Goal: Task Accomplishment & Management: Use online tool/utility

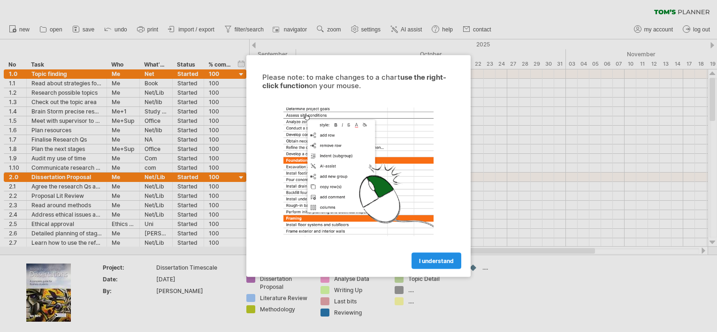
click at [437, 261] on span "I understand" at bounding box center [436, 261] width 35 height 7
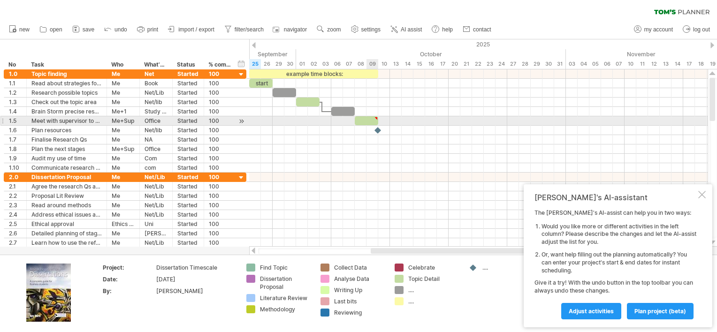
type textarea "**********"
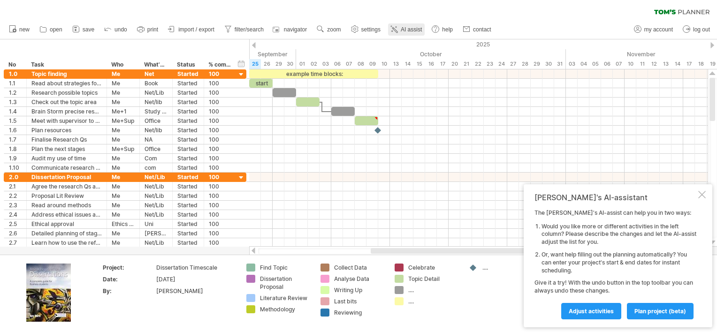
click at [413, 35] on link "AI assist" at bounding box center [406, 29] width 37 height 12
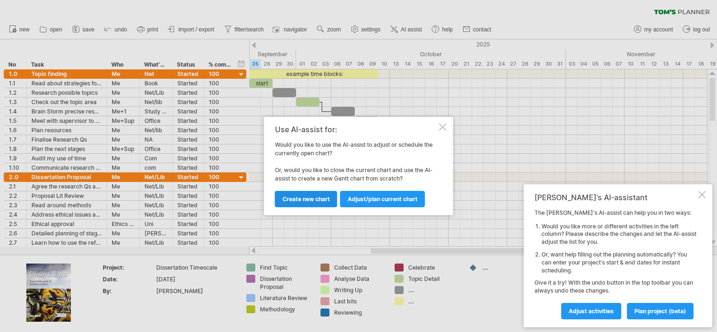
click at [314, 201] on span "Create new chart" at bounding box center [306, 199] width 47 height 7
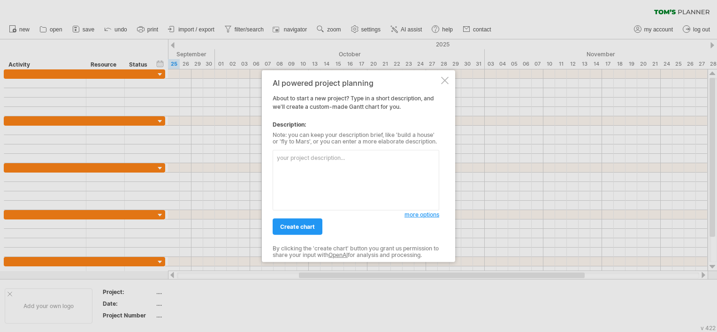
paste textarea "help me create my dissertation timetable I will normally be working on it each …"
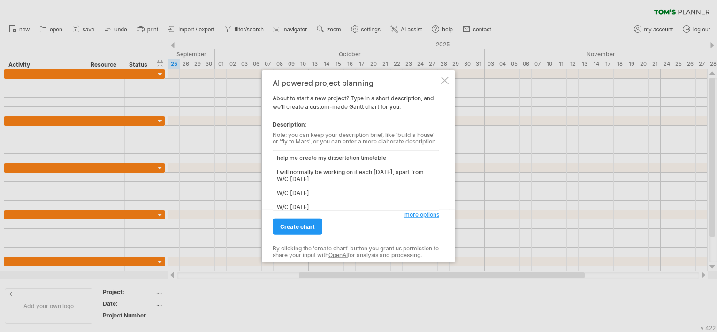
scroll to position [86, 0]
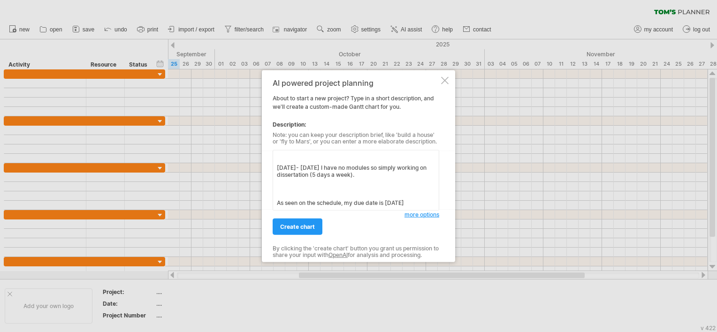
click at [413, 215] on span "more options" at bounding box center [422, 214] width 35 height 7
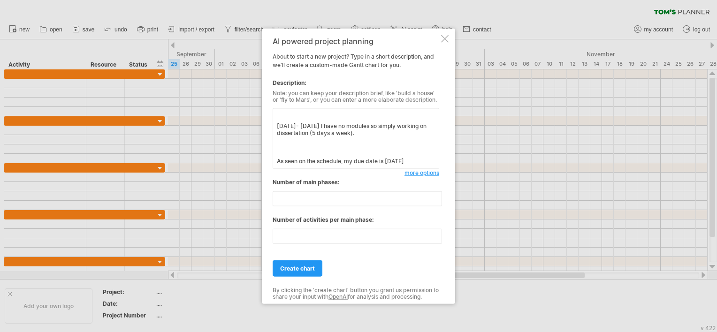
scroll to position [90, 0]
click at [423, 166] on textarea "help me create my dissertation timetable I will normally be working on it each …" at bounding box center [356, 138] width 167 height 61
paste textarea "Stage of the dissertation writing process Number of days Start date End date ST…"
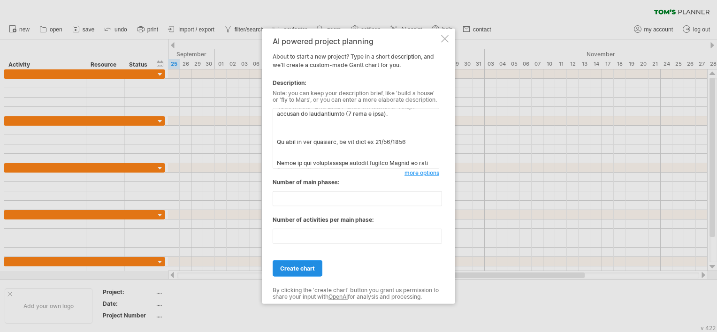
type textarea "help me create my dissertation timetable I will normally be working on it each …"
click at [296, 265] on span "create chart" at bounding box center [297, 268] width 35 height 7
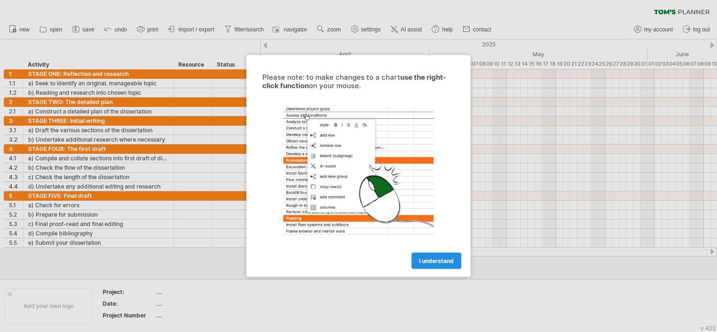
click at [440, 259] on span "I understand" at bounding box center [436, 261] width 35 height 7
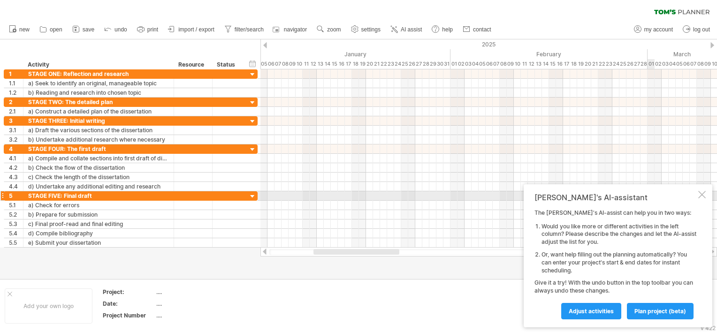
click at [703, 197] on div at bounding box center [703, 195] width 8 height 8
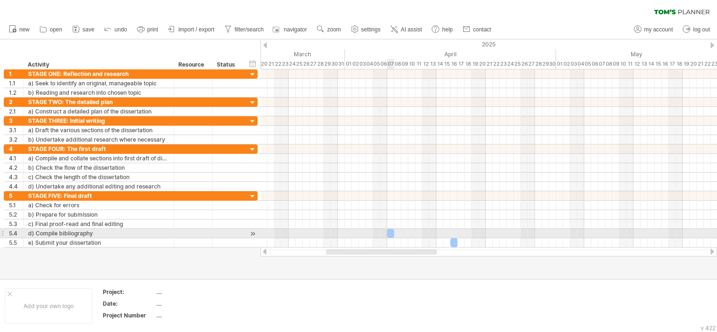
click at [390, 233] on div at bounding box center [390, 233] width 7 height 9
click at [393, 231] on div at bounding box center [394, 233] width 7 height 9
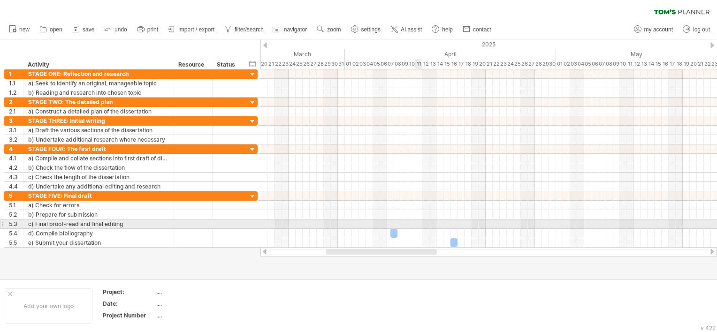
click at [419, 220] on div at bounding box center [489, 224] width 457 height 9
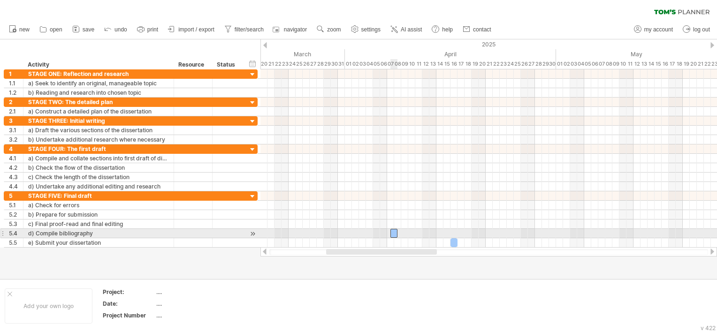
click at [394, 231] on div at bounding box center [394, 233] width 7 height 9
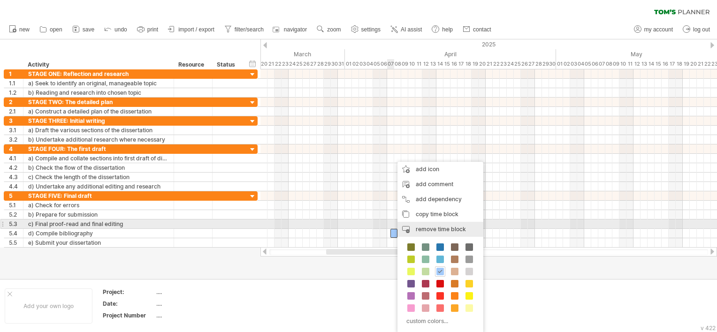
click at [453, 225] on div "remove time block remove selected items" at bounding box center [441, 229] width 86 height 15
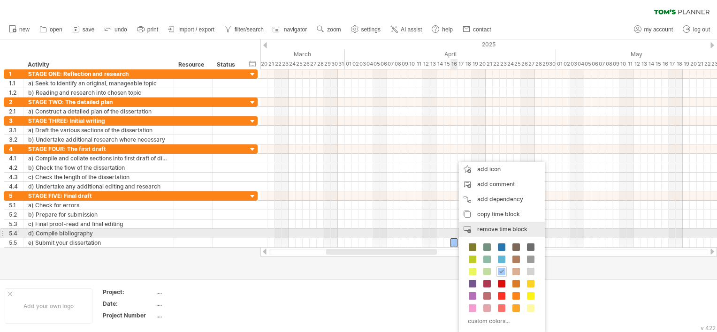
click at [482, 233] on span "remove time block" at bounding box center [502, 229] width 50 height 7
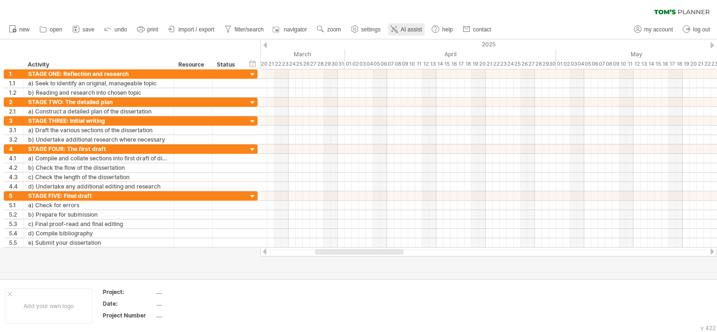
click at [408, 32] on span "AI assist" at bounding box center [411, 29] width 21 height 7
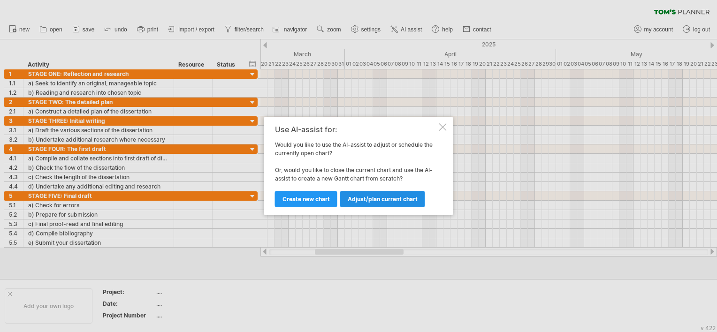
click at [398, 205] on link "Adjust/plan current chart" at bounding box center [382, 199] width 85 height 16
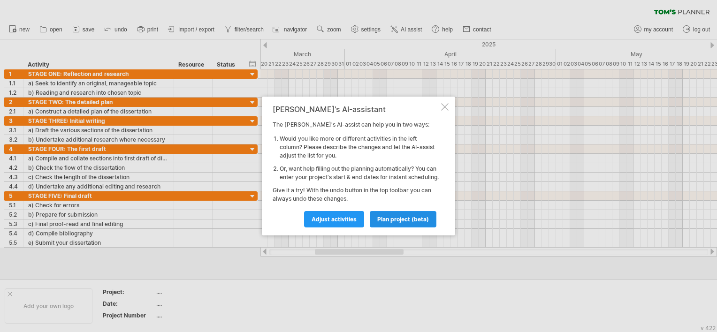
click at [410, 223] on span "plan project (beta)" at bounding box center [403, 219] width 52 height 7
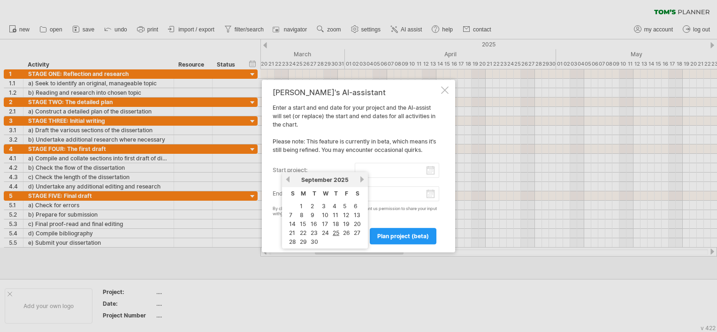
click at [384, 170] on input "start project:" at bounding box center [397, 170] width 85 height 15
click at [337, 232] on link "25" at bounding box center [336, 233] width 8 height 9
type input "********"
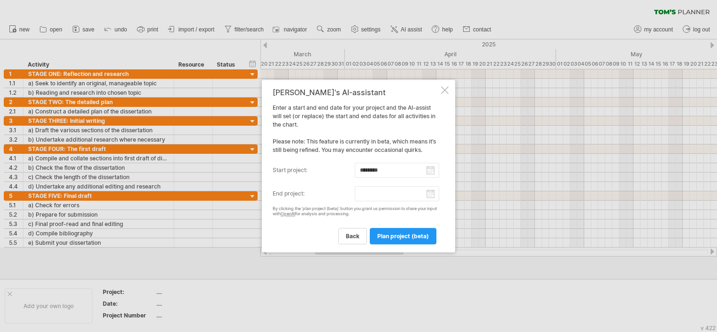
click at [382, 202] on div "[PERSON_NAME]'s AI-assistant Enter a start and end date for your project and th…" at bounding box center [356, 166] width 167 height 156
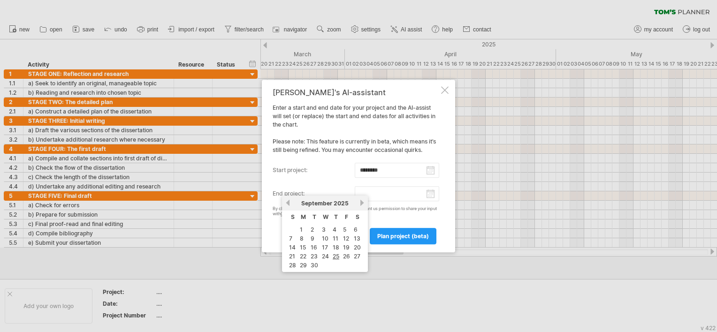
click at [386, 195] on input "end project:" at bounding box center [397, 193] width 85 height 15
click at [357, 202] on div "[DATE]" at bounding box center [325, 203] width 68 height 7
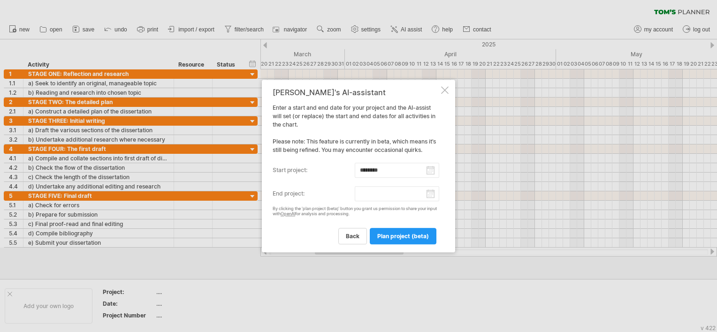
click at [391, 150] on div "[PERSON_NAME]'s AI-assistant Enter a start and end date for your project and th…" at bounding box center [356, 166] width 167 height 156
click at [441, 89] on div at bounding box center [445, 90] width 8 height 8
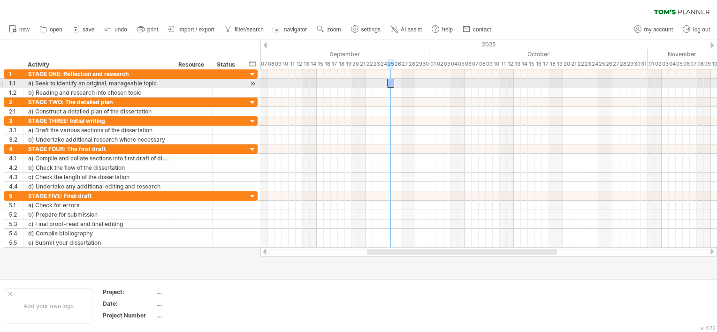
click at [390, 84] on div at bounding box center [390, 83] width 7 height 9
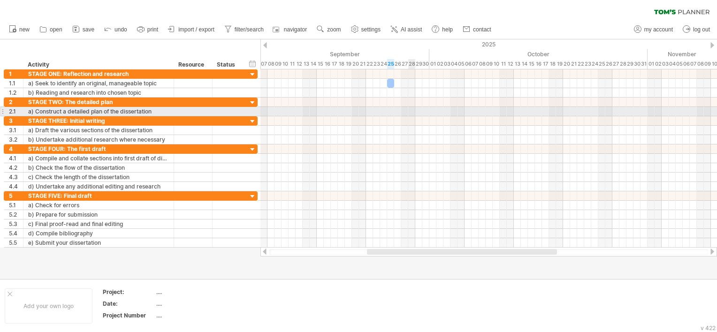
click at [415, 115] on div at bounding box center [489, 111] width 457 height 9
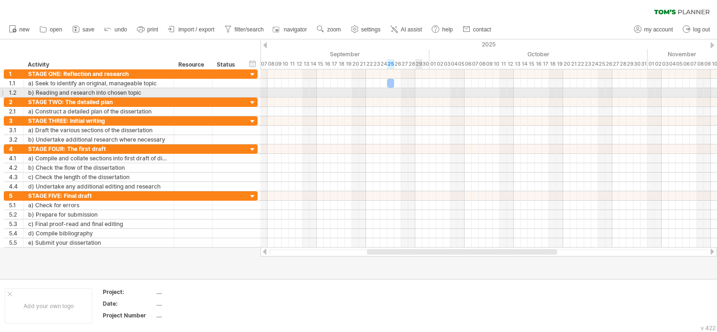
click at [417, 93] on div at bounding box center [489, 92] width 457 height 9
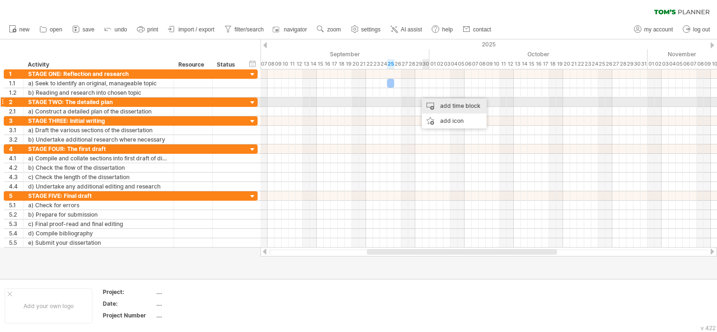
click at [442, 104] on div "add time block" at bounding box center [454, 106] width 65 height 15
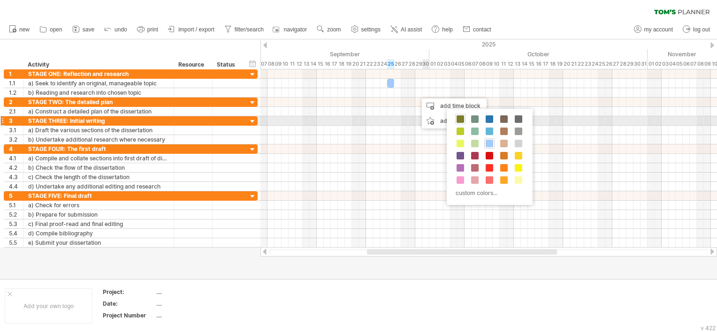
click at [462, 119] on span at bounding box center [461, 119] width 8 height 8
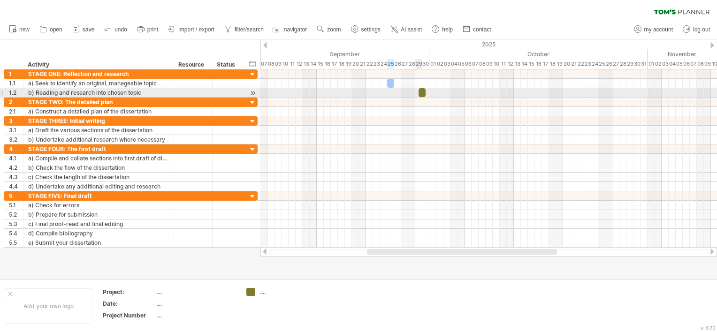
click at [422, 91] on div at bounding box center [422, 92] width 7 height 9
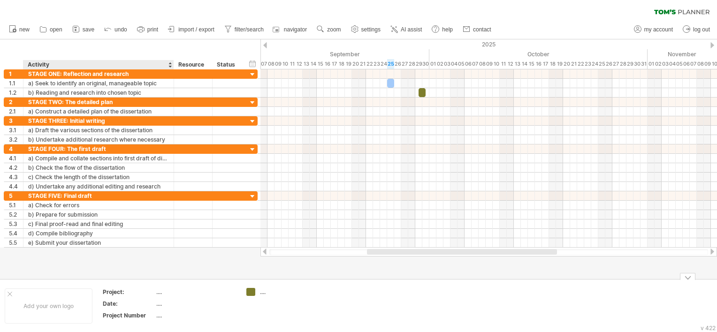
click at [158, 306] on div "...." at bounding box center [195, 304] width 79 height 8
type input "**********"
click at [190, 300] on div "[DATE]" at bounding box center [195, 304] width 79 height 8
type input "**********"
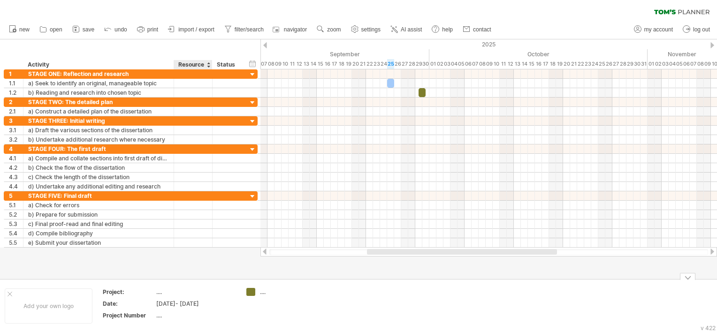
click at [216, 305] on div "[DATE]- [DATE]" at bounding box center [195, 304] width 79 height 8
click at [216, 305] on input "**********" at bounding box center [194, 304] width 76 height 8
